Goal: Information Seeking & Learning: Learn about a topic

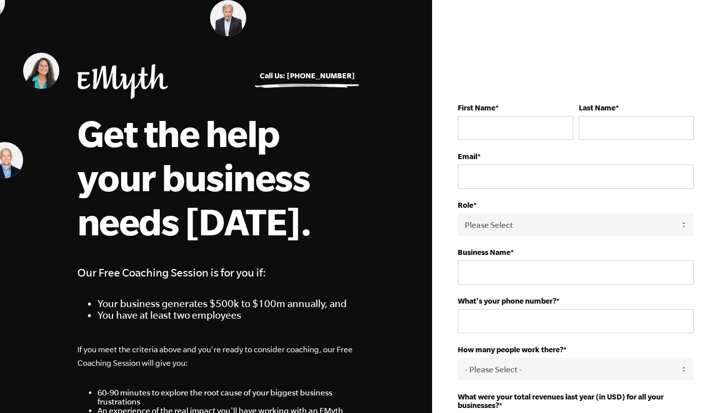
click at [120, 80] on img at bounding box center [122, 81] width 90 height 35
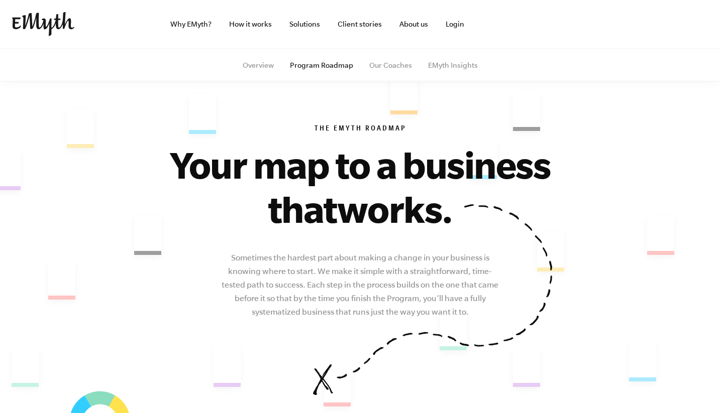
click at [61, 24] on img at bounding box center [43, 24] width 62 height 24
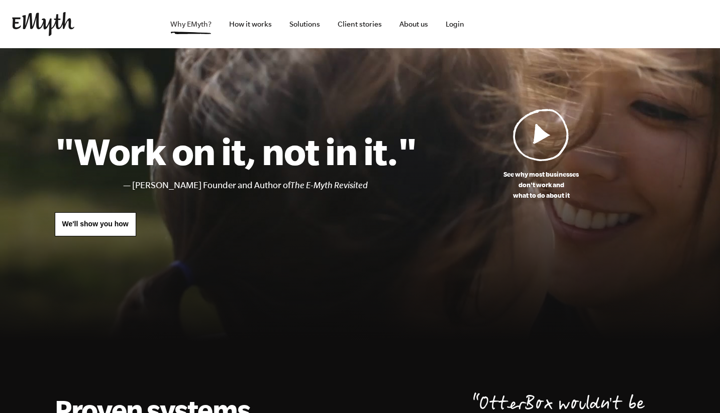
click at [212, 22] on link "Why EMyth?" at bounding box center [190, 24] width 57 height 48
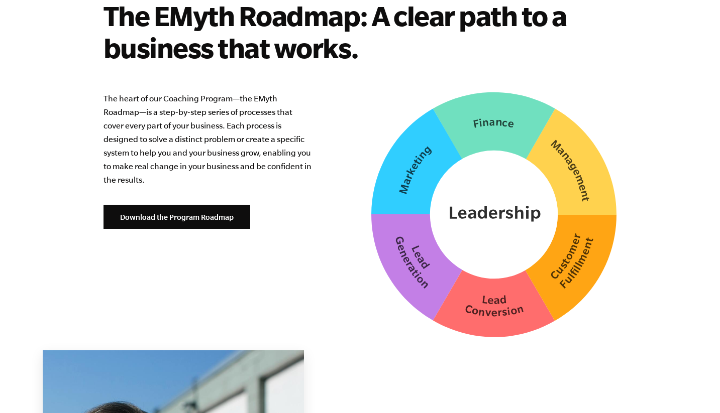
scroll to position [2526, 0]
